Goal: Information Seeking & Learning: Learn about a topic

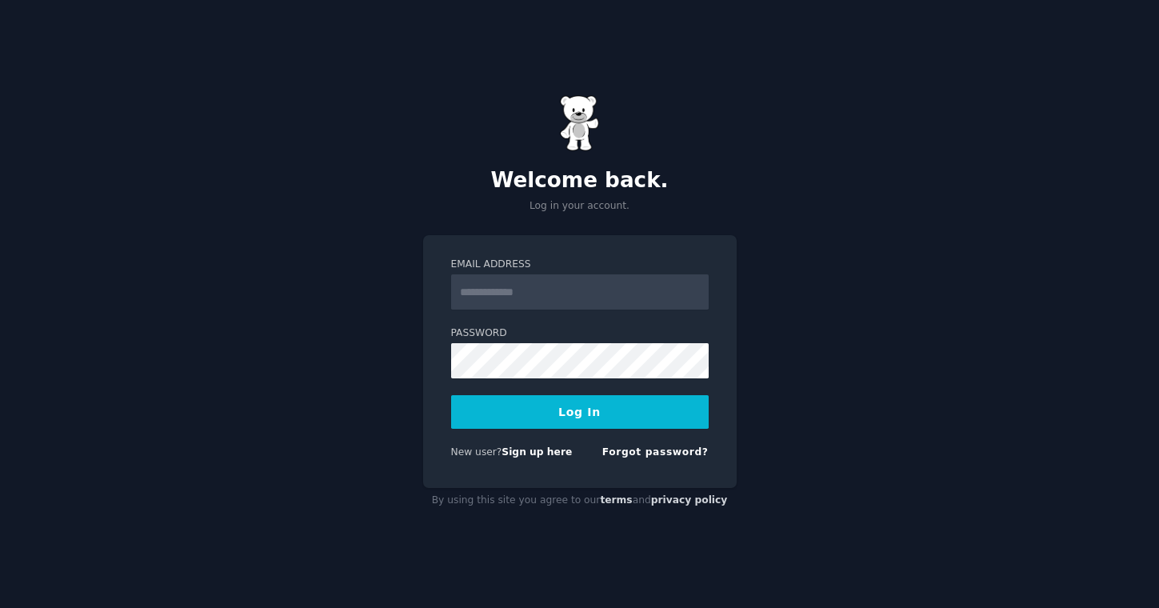
click at [647, 285] on input "Email Address" at bounding box center [579, 291] width 257 height 35
type input "**********"
click at [451, 395] on button "Log In" at bounding box center [579, 412] width 257 height 34
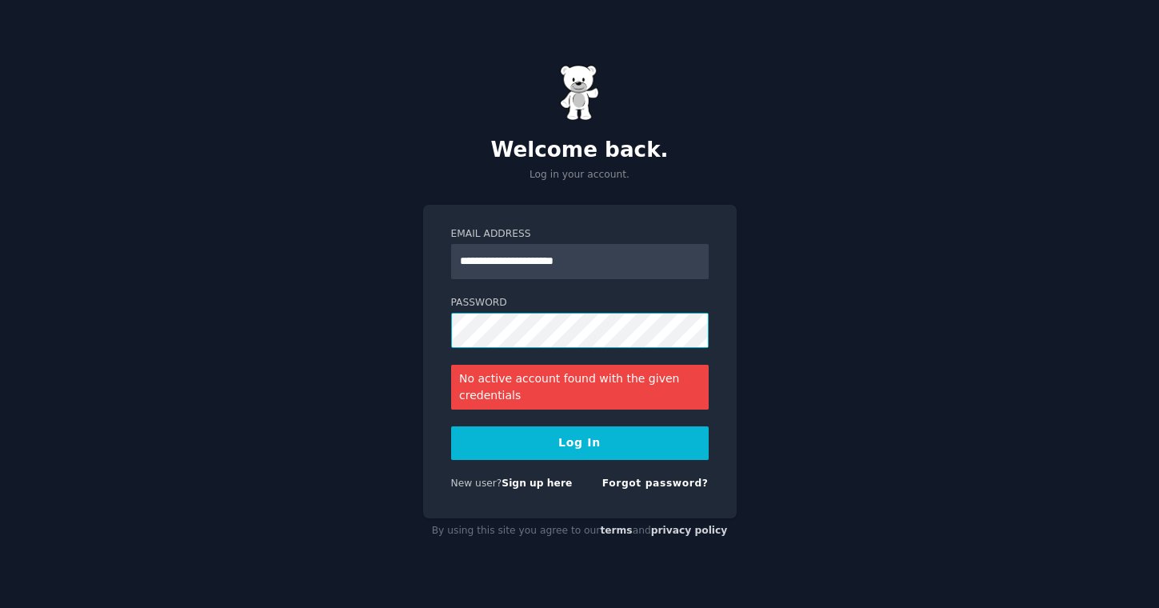
click at [451, 426] on button "Log In" at bounding box center [579, 443] width 257 height 34
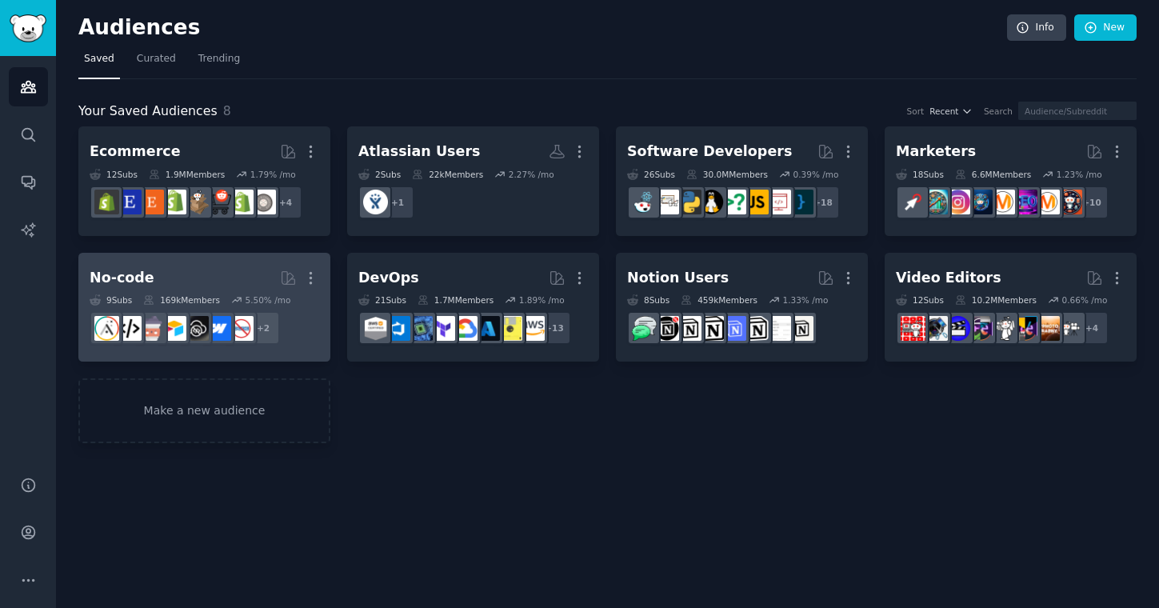
click at [190, 262] on link "No-code More 9 Sub s 169k Members 5.50 % /mo + 2" at bounding box center [204, 308] width 252 height 110
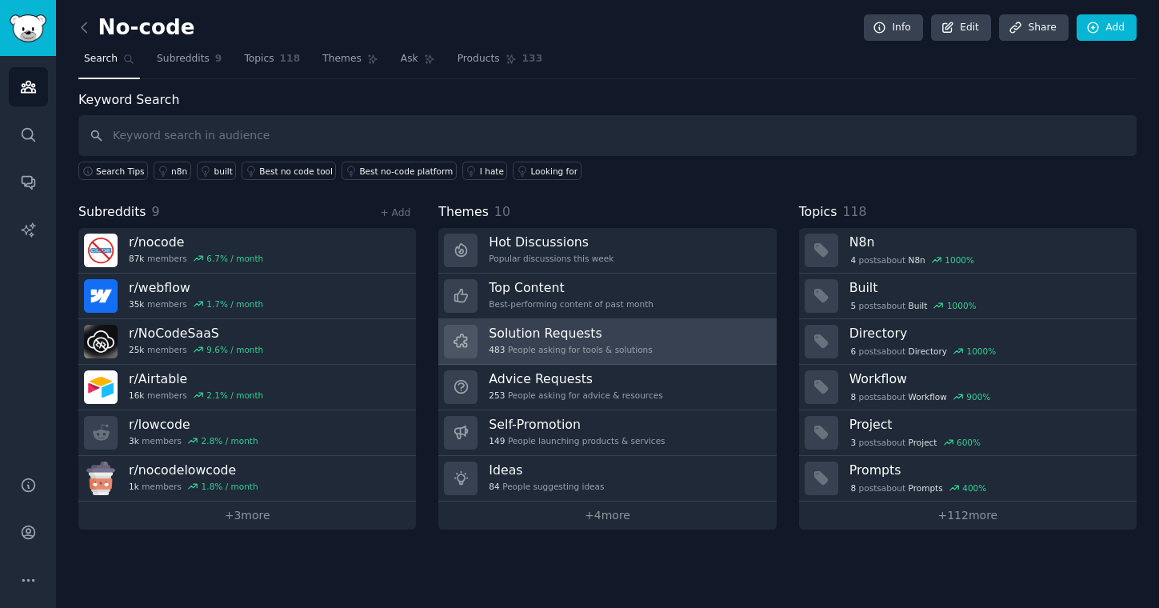
click at [669, 342] on link "Solution Requests 483 People asking for tools & solutions" at bounding box center [606, 342] width 337 height 46
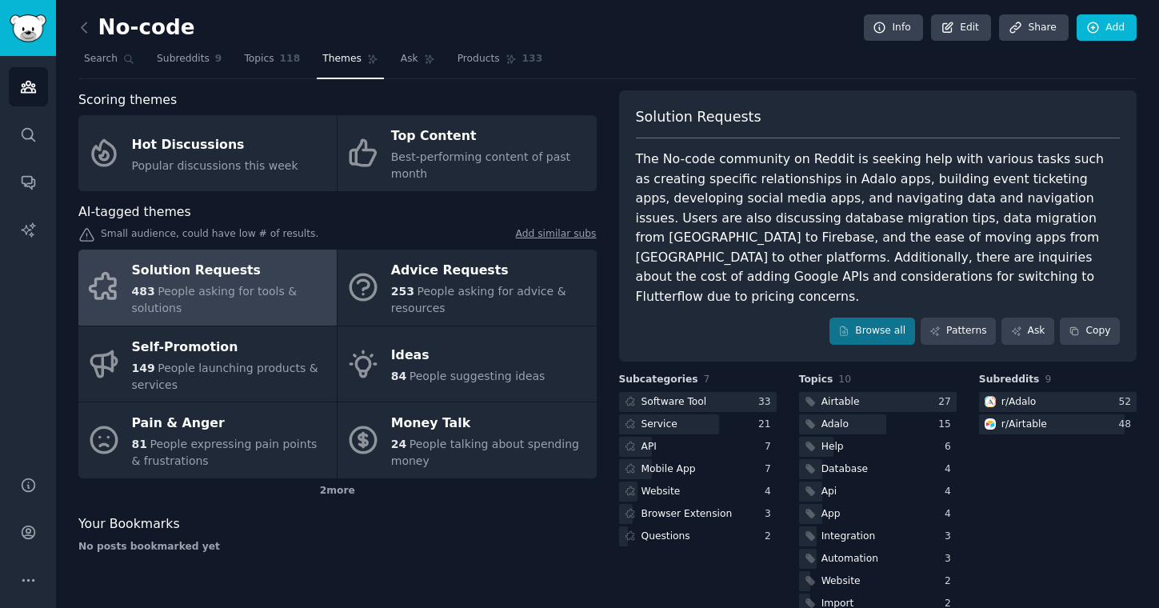
scroll to position [10, 0]
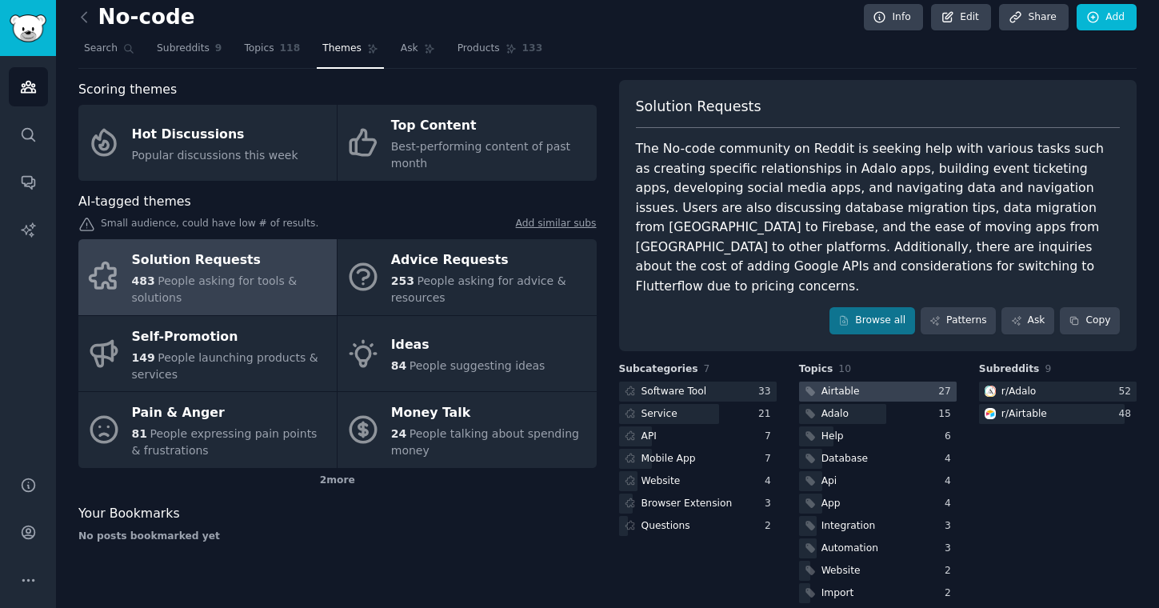
click at [878, 381] on div at bounding box center [878, 391] width 158 height 20
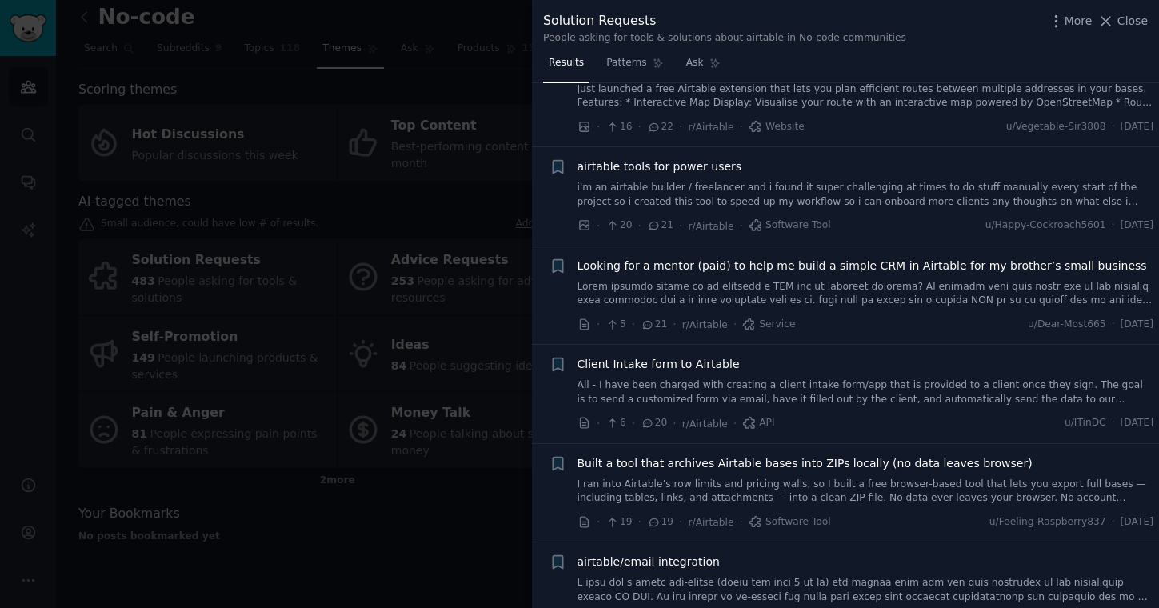
scroll to position [557, 0]
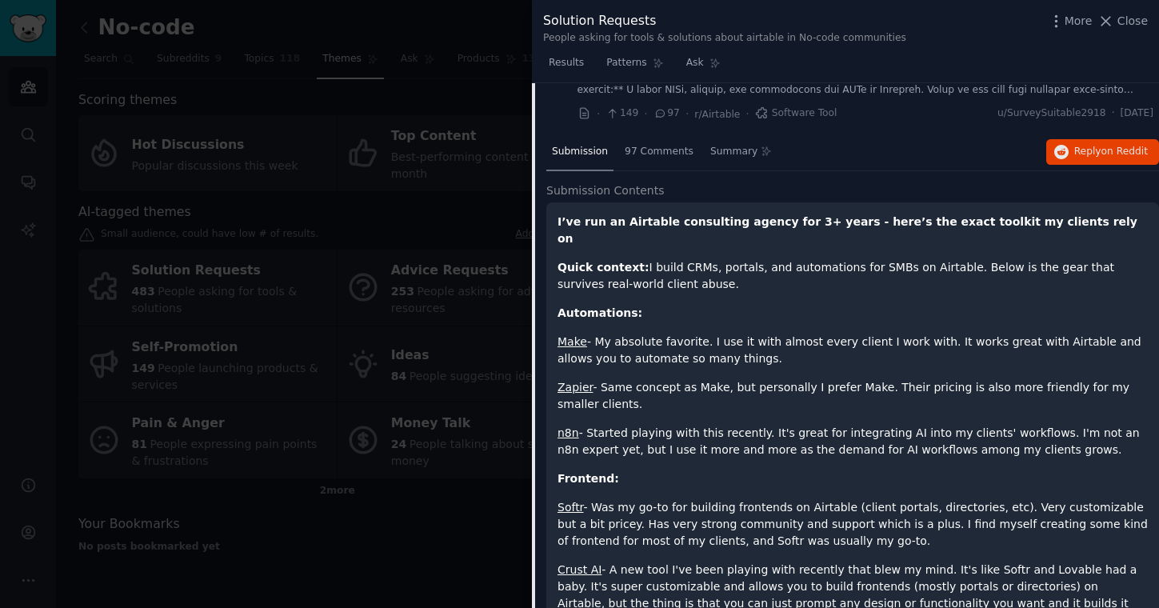
scroll to position [73, 0]
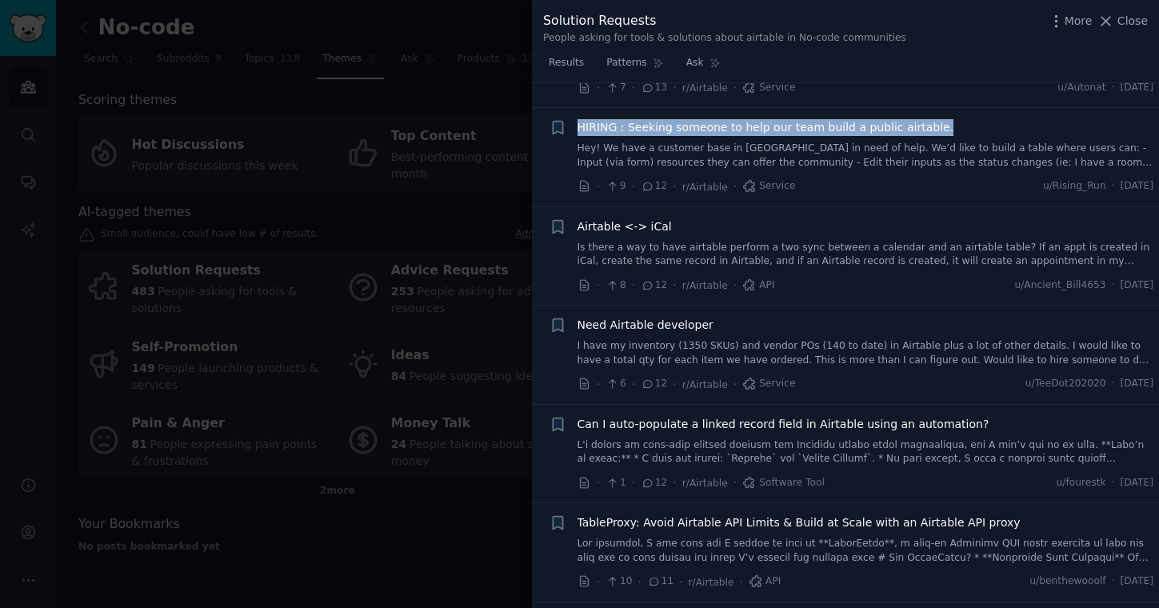
scroll to position [2677, 0]
